Goal: Information Seeking & Learning: Learn about a topic

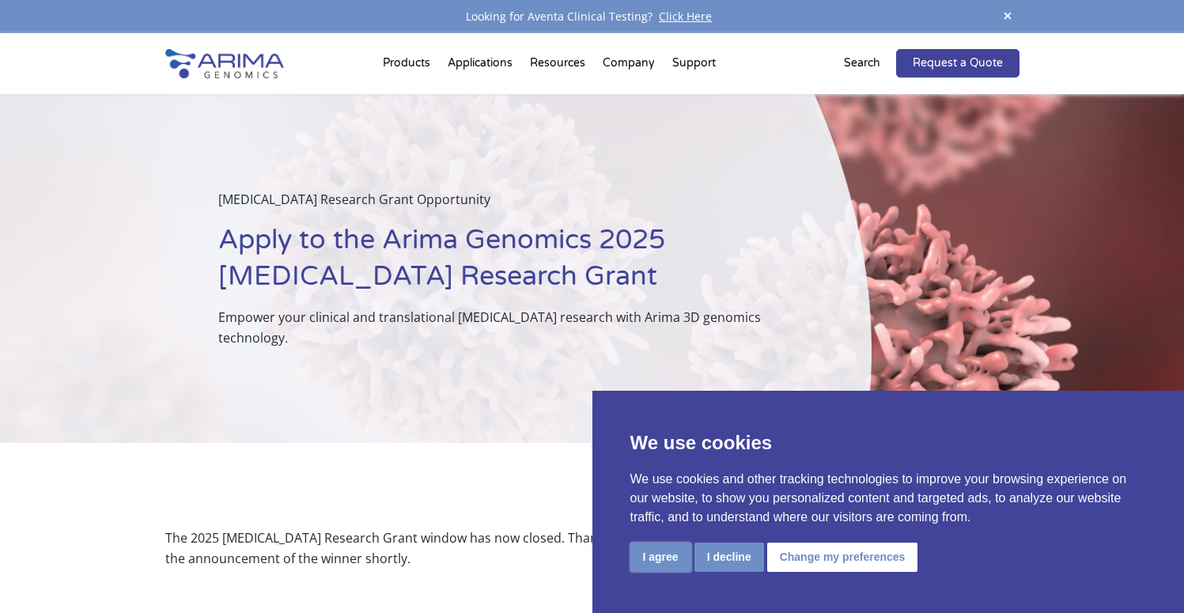
click at [669, 557] on button "I agree" at bounding box center [660, 556] width 61 height 29
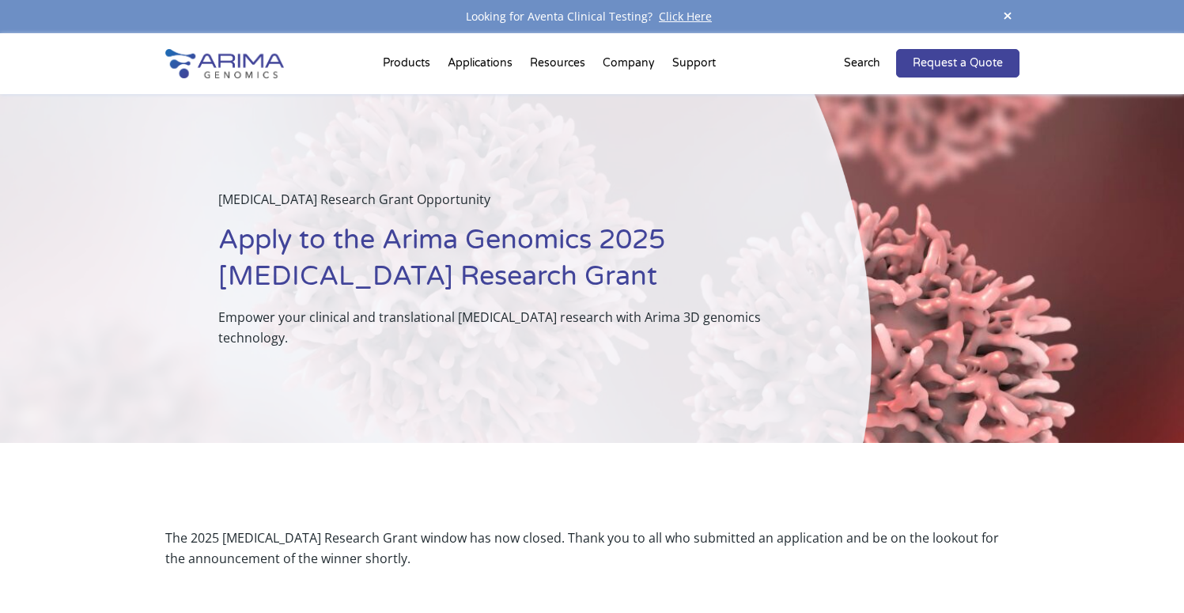
click at [1007, 9] on span at bounding box center [1007, 16] width 24 height 21
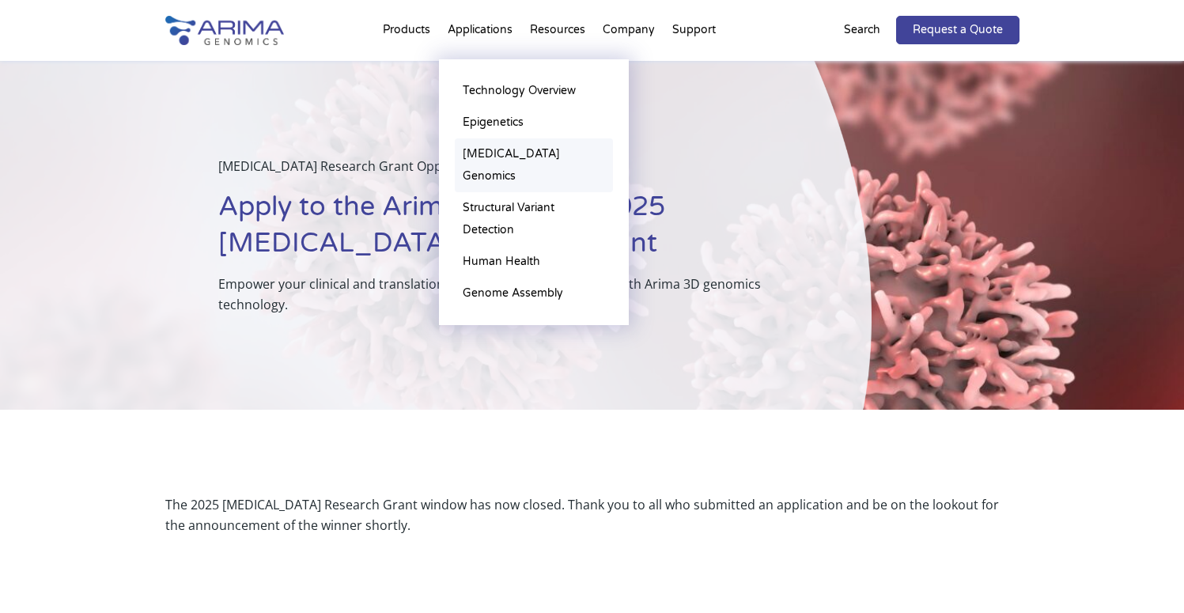
click at [490, 153] on link "[MEDICAL_DATA] Genomics" at bounding box center [534, 165] width 158 height 54
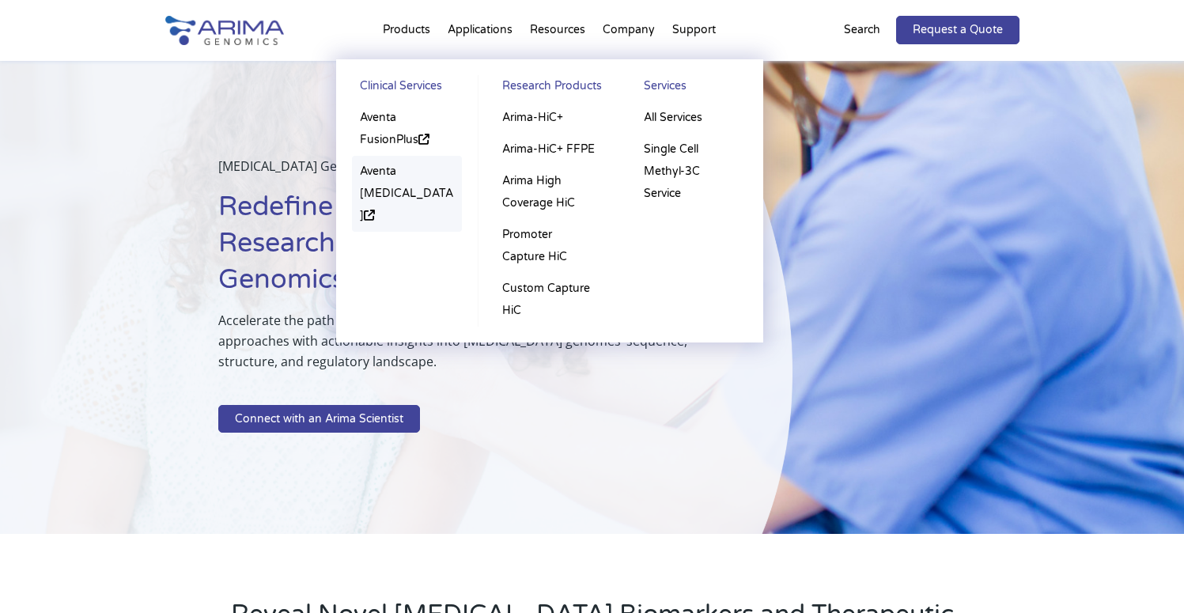
click at [378, 164] on link "Aventa [MEDICAL_DATA]" at bounding box center [407, 194] width 111 height 76
click at [563, 149] on link "Arima-HiC+ FFPE" at bounding box center [549, 150] width 110 height 32
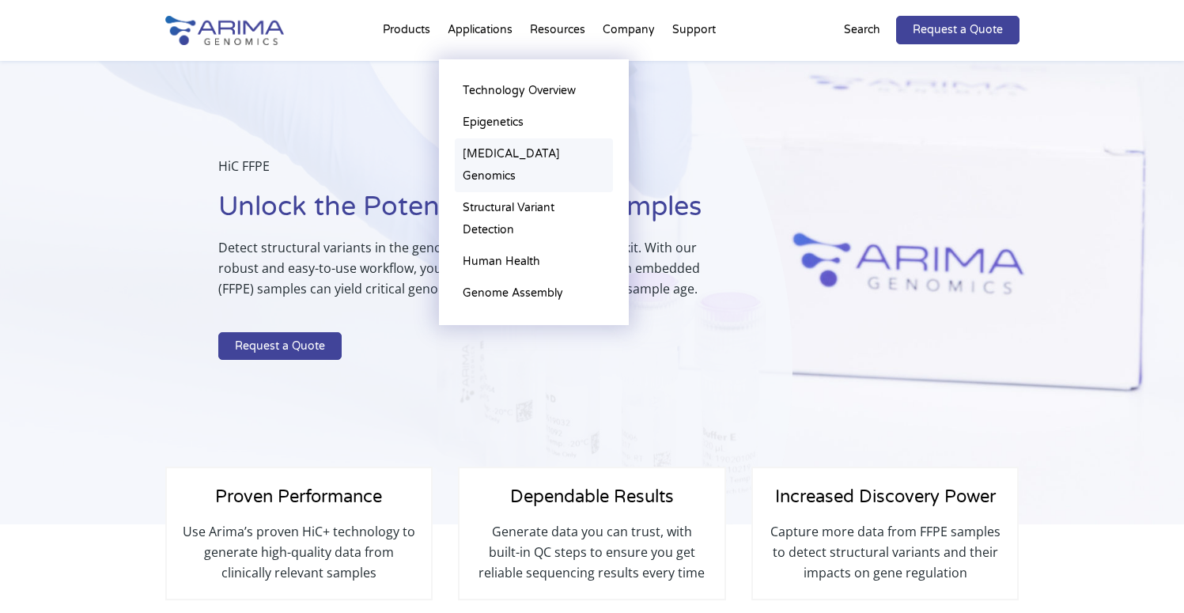
click at [516, 149] on link "[MEDICAL_DATA] Genomics" at bounding box center [534, 165] width 158 height 54
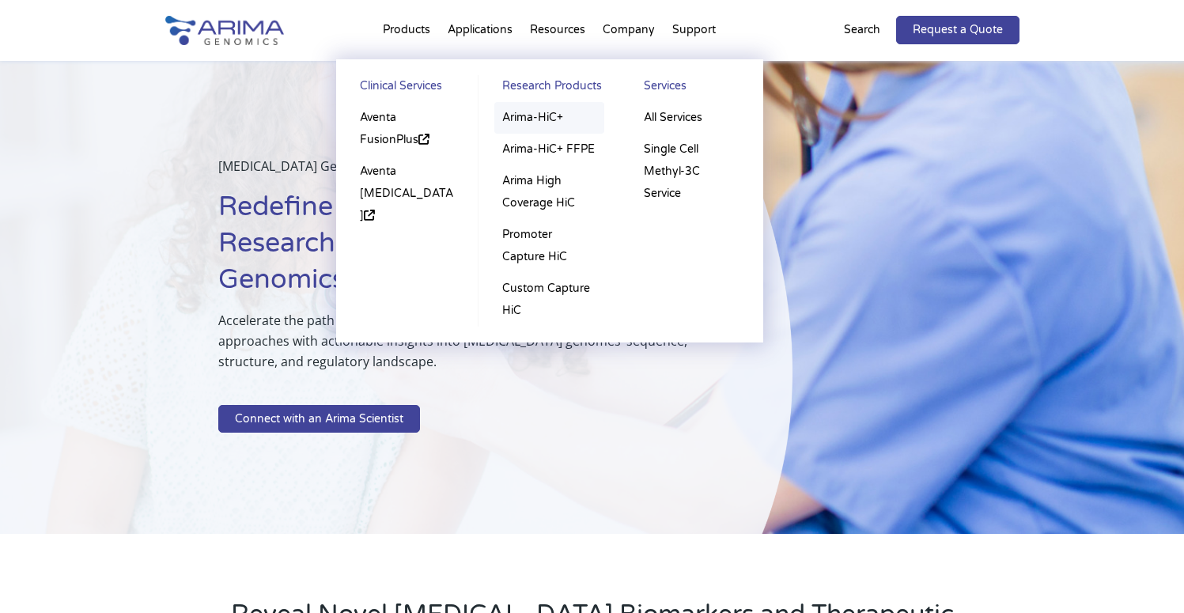
click at [542, 115] on link "Arima-HiC+" at bounding box center [549, 118] width 110 height 32
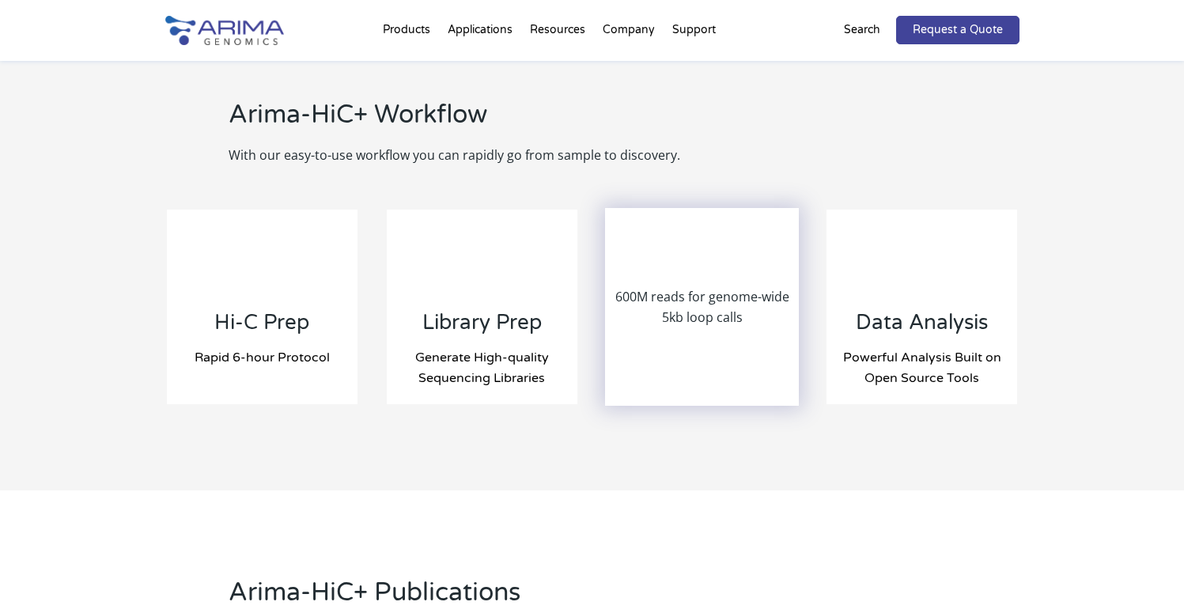
scroll to position [1638, 0]
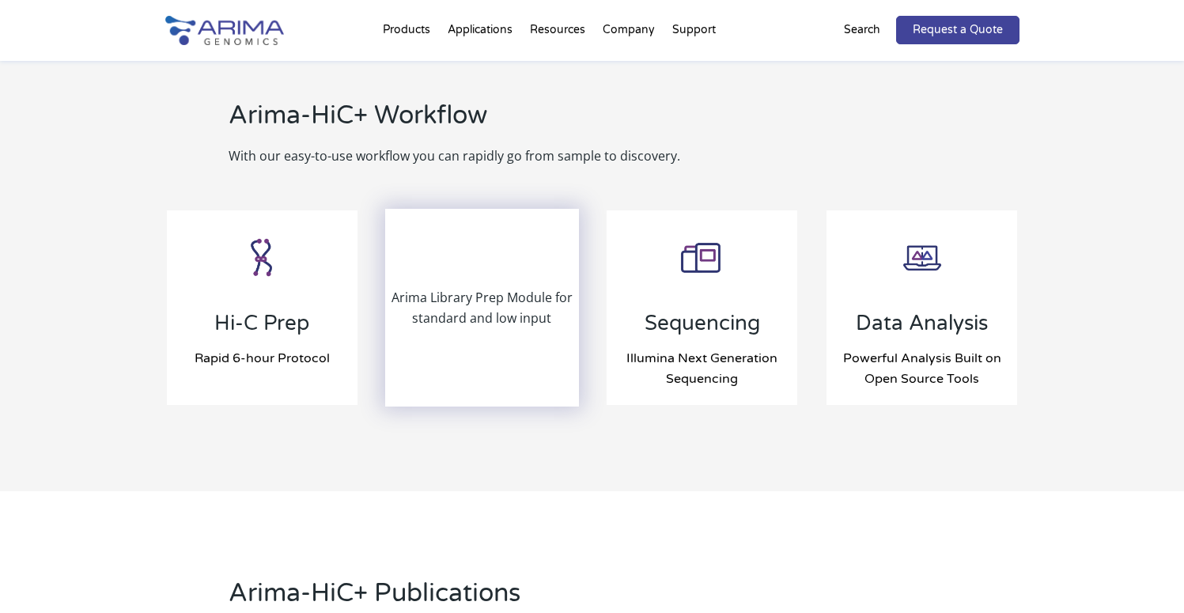
click at [498, 312] on p "Arima Library Prep Module for standard and low input" at bounding box center [482, 307] width 191 height 41
click at [509, 250] on div "Arima Library Prep Module for standard and low input" at bounding box center [482, 307] width 191 height 195
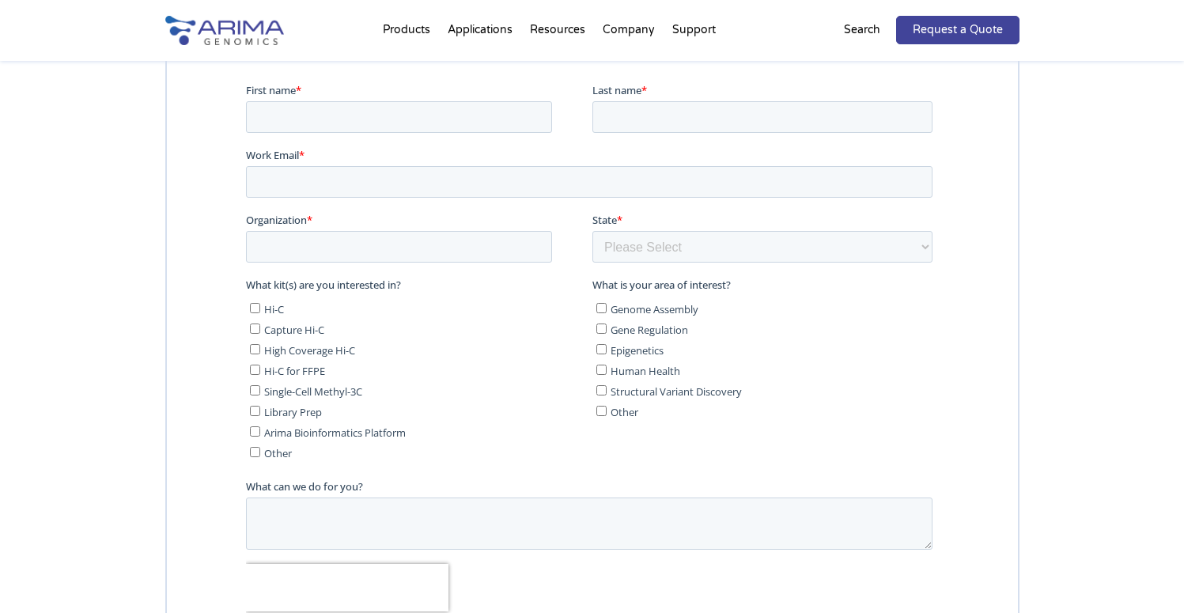
scroll to position [4112, 0]
